Goal: Task Accomplishment & Management: Manage account settings

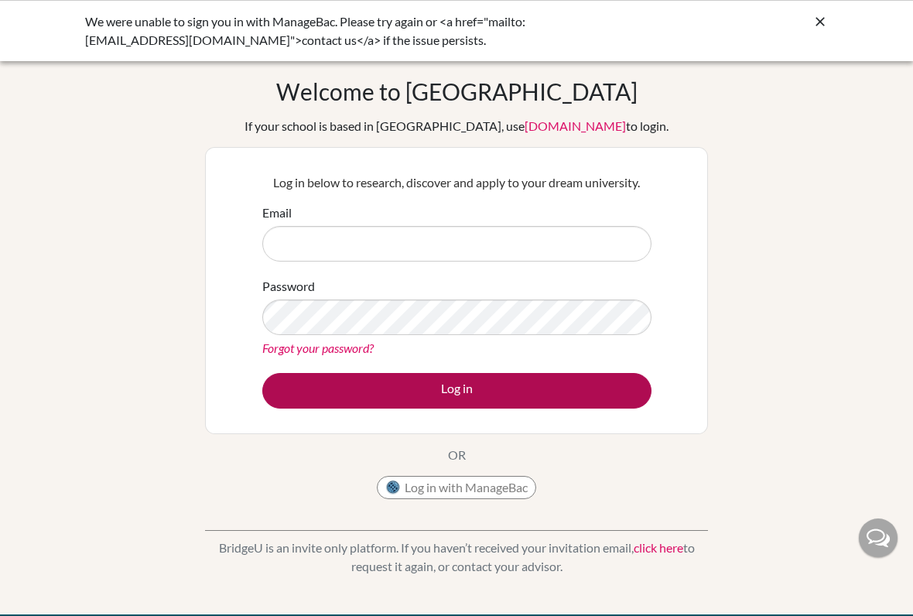
drag, startPoint x: 425, startPoint y: 493, endPoint x: 425, endPoint y: 407, distance: 86.6
click at [425, 466] on button "Log in with ManageBac" at bounding box center [456, 487] width 159 height 23
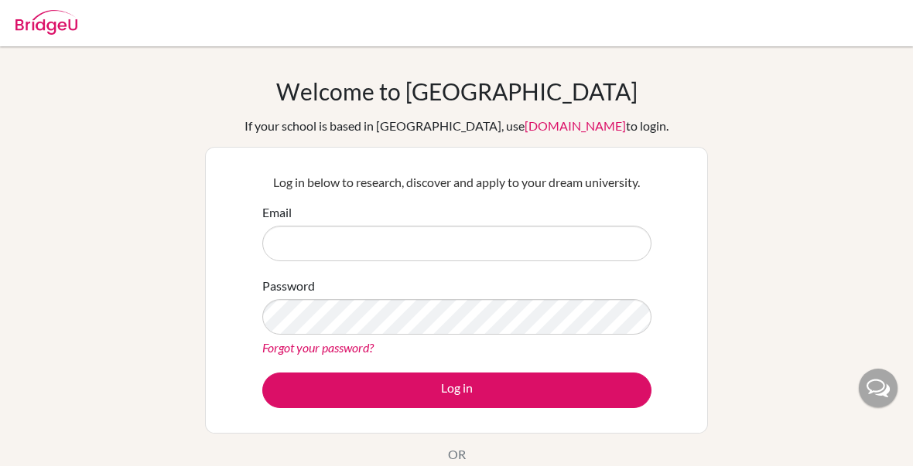
scroll to position [134, 0]
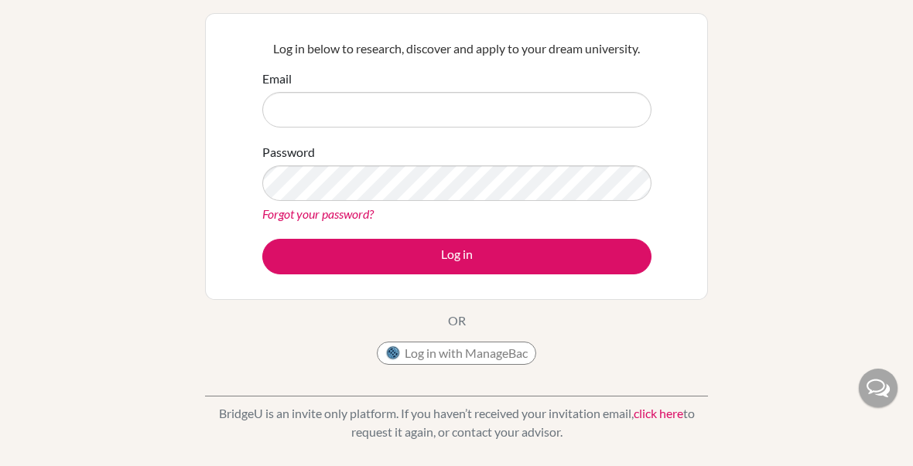
click at [428, 363] on button "Log in with ManageBac" at bounding box center [456, 353] width 159 height 23
click at [417, 359] on button "Log in with ManageBac" at bounding box center [456, 353] width 159 height 23
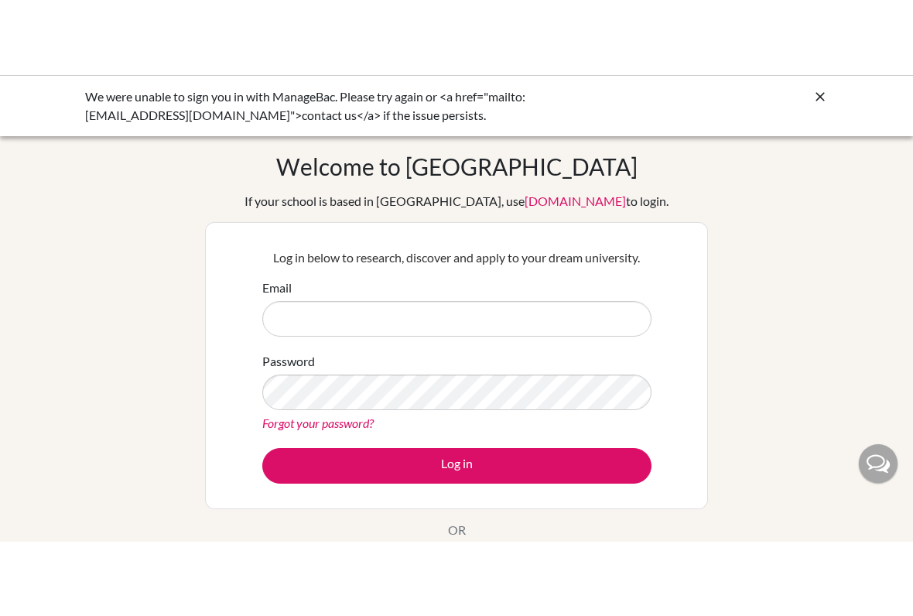
scroll to position [59, 0]
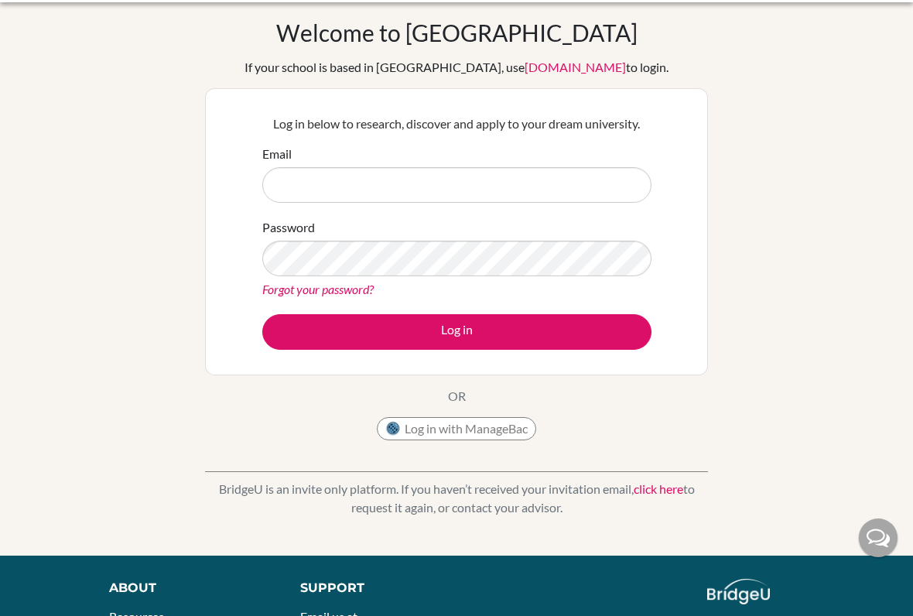
click at [398, 434] on img at bounding box center [392, 428] width 15 height 15
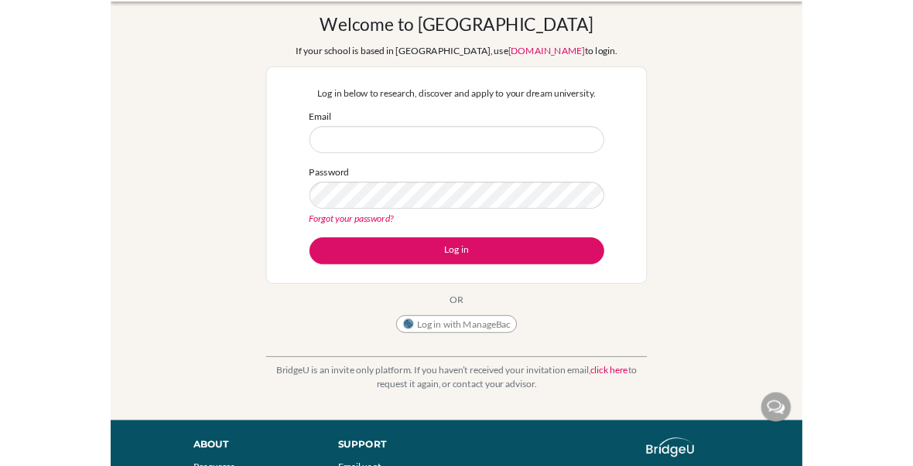
scroll to position [145, 0]
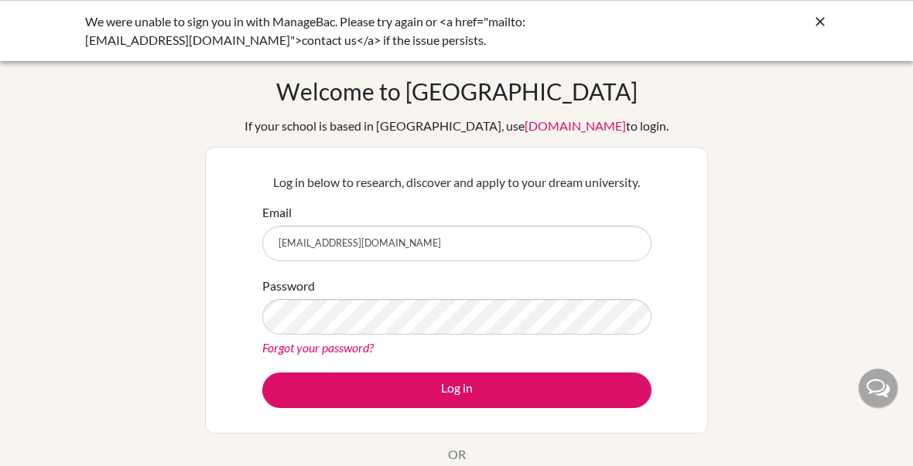
type input "[EMAIL_ADDRESS][DOMAIN_NAME]"
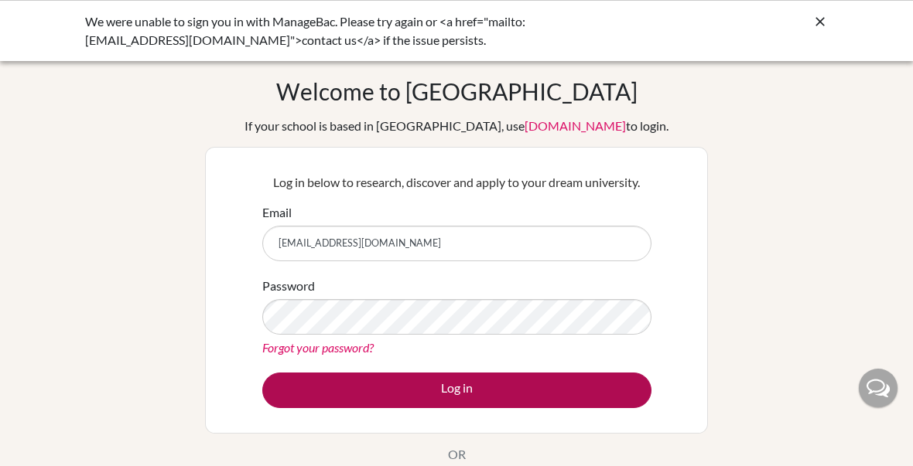
click at [483, 385] on button "Log in" at bounding box center [456, 391] width 389 height 36
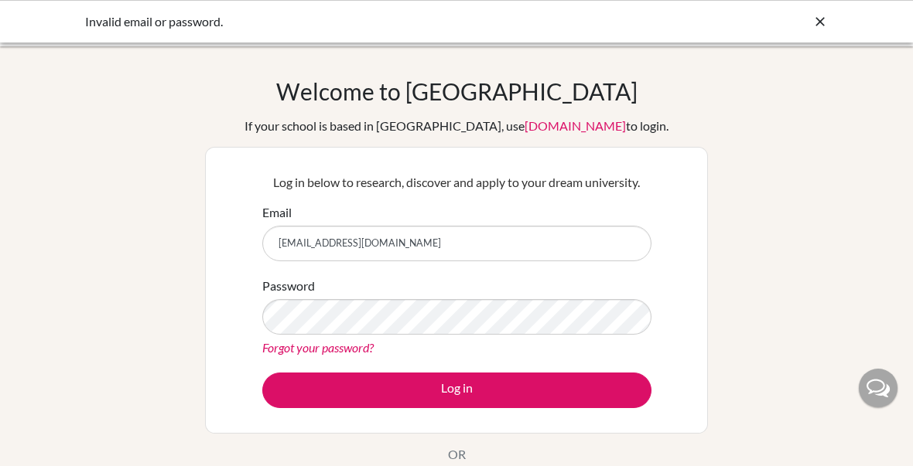
click at [519, 292] on div "Password Forgot your password?" at bounding box center [456, 317] width 389 height 80
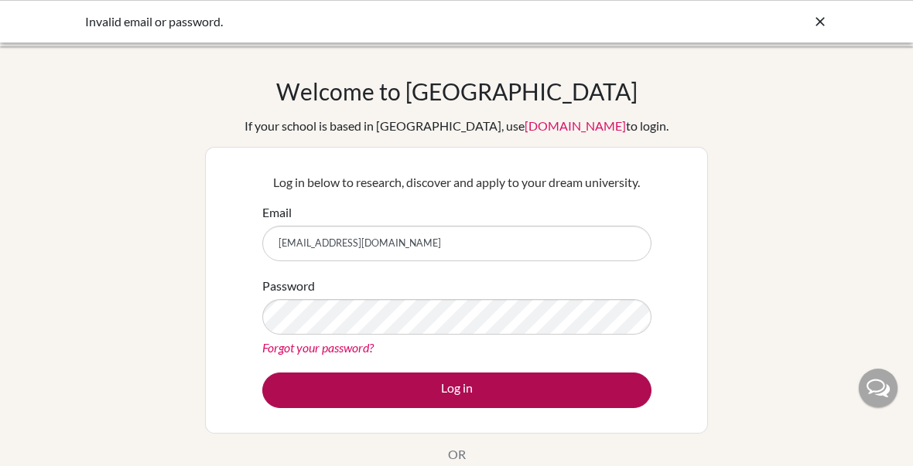
click at [505, 389] on button "Log in" at bounding box center [456, 391] width 389 height 36
